Goal: Check status: Check status

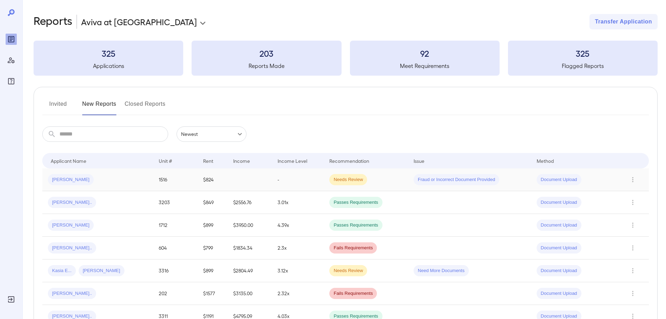
click at [68, 183] on div "[PERSON_NAME]" at bounding box center [71, 179] width 46 height 11
click at [338, 177] on span "Needs Review" at bounding box center [348, 179] width 38 height 7
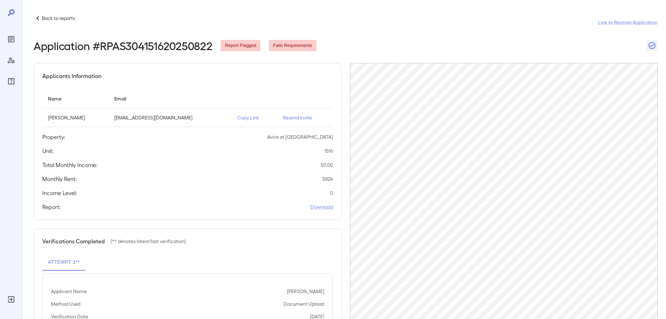
click at [250, 118] on p "Copy Link" at bounding box center [254, 117] width 34 height 7
